Goal: Information Seeking & Learning: Check status

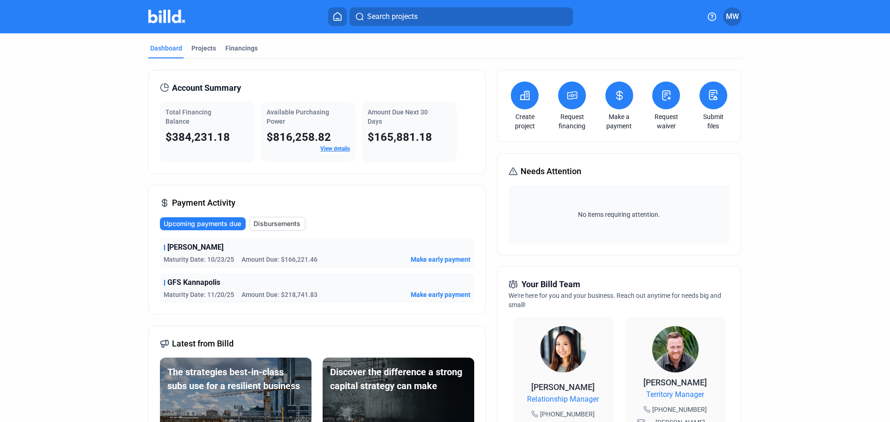
click at [426, 221] on div "Upcoming payments due Disbursements" at bounding box center [317, 224] width 314 height 14
click at [279, 223] on span "Disbursements" at bounding box center [276, 223] width 47 height 9
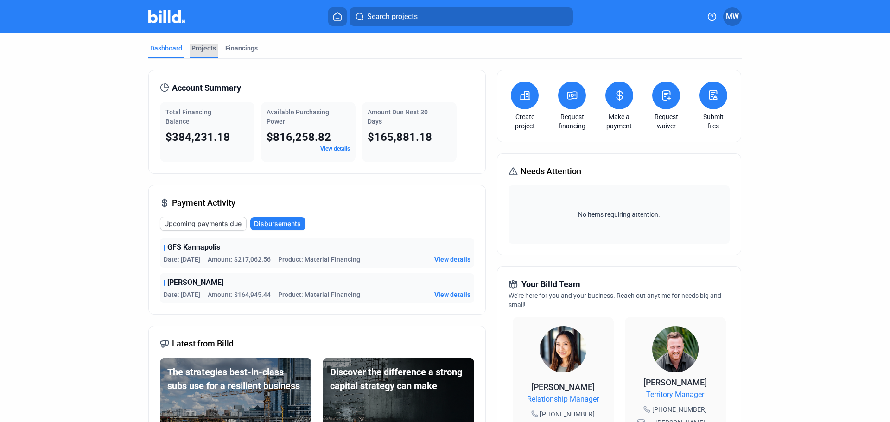
click at [201, 45] on div "Projects" at bounding box center [203, 48] width 25 height 9
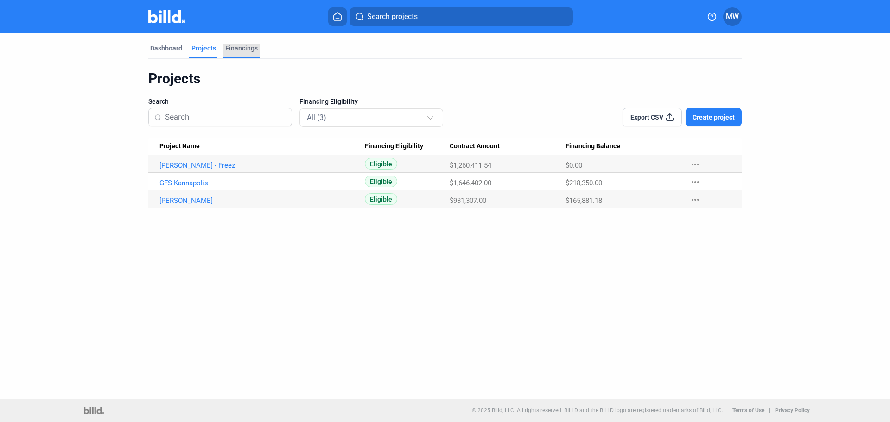
click at [246, 44] on div "Financings" at bounding box center [241, 48] width 32 height 9
